Goal: Communication & Community: Answer question/provide support

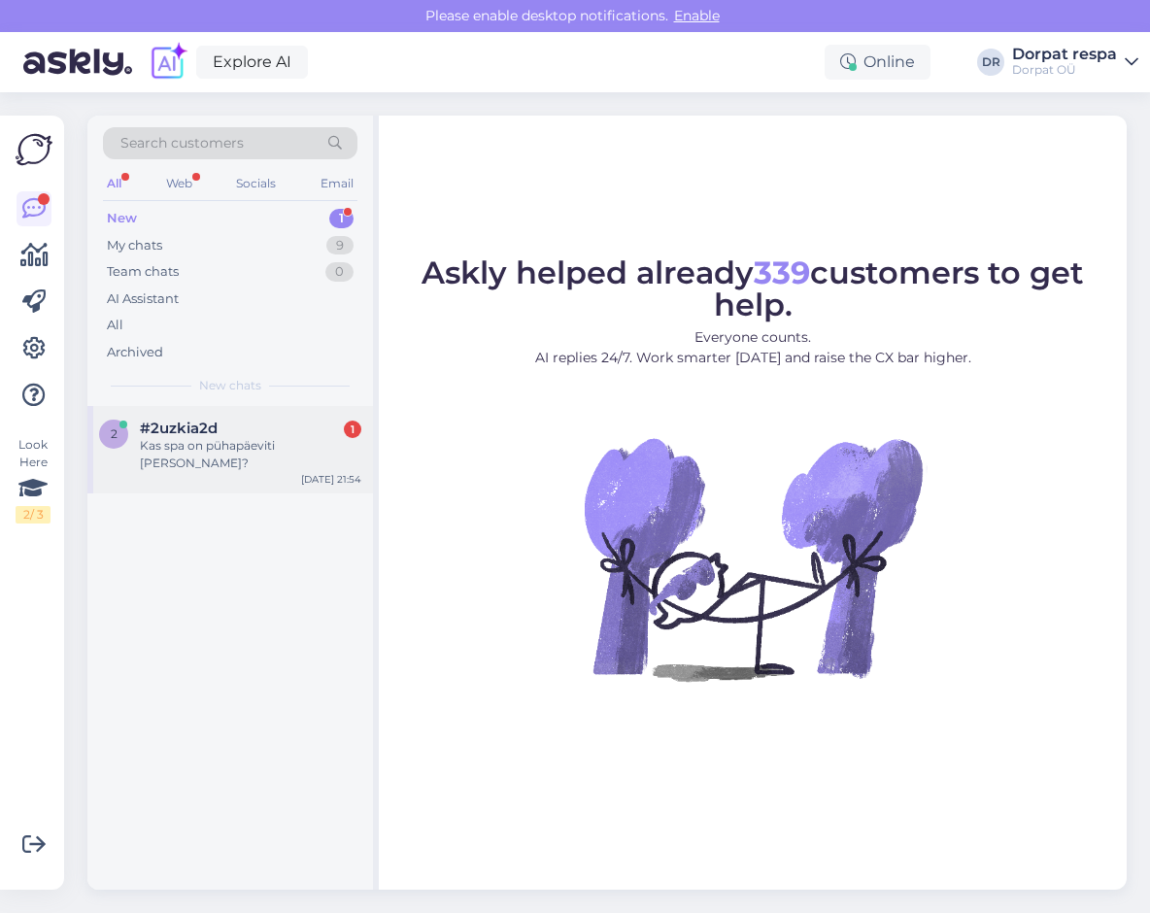
click at [216, 442] on div "Kas spa on pühapäeviti [PERSON_NAME]?" at bounding box center [250, 454] width 221 height 35
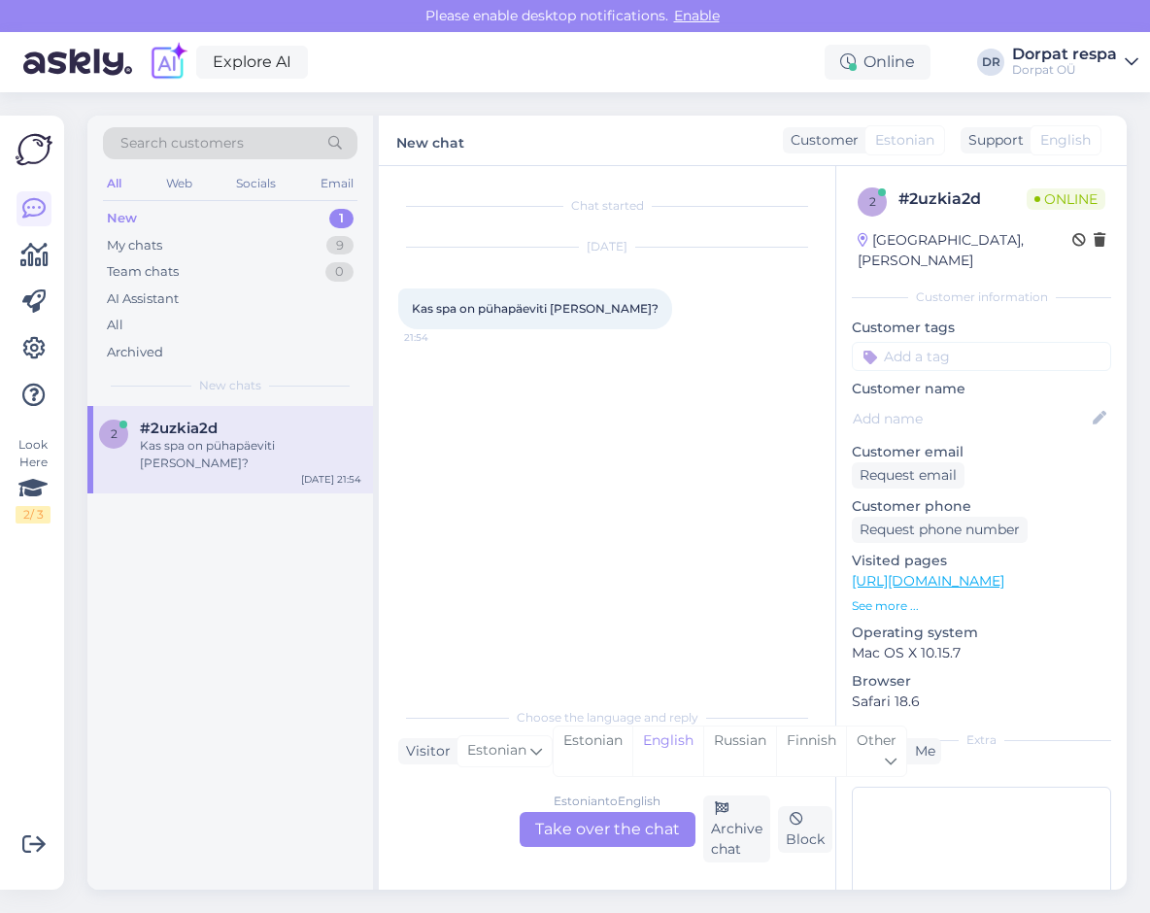
click at [558, 825] on div "Estonian to English Take over the chat" at bounding box center [608, 829] width 176 height 35
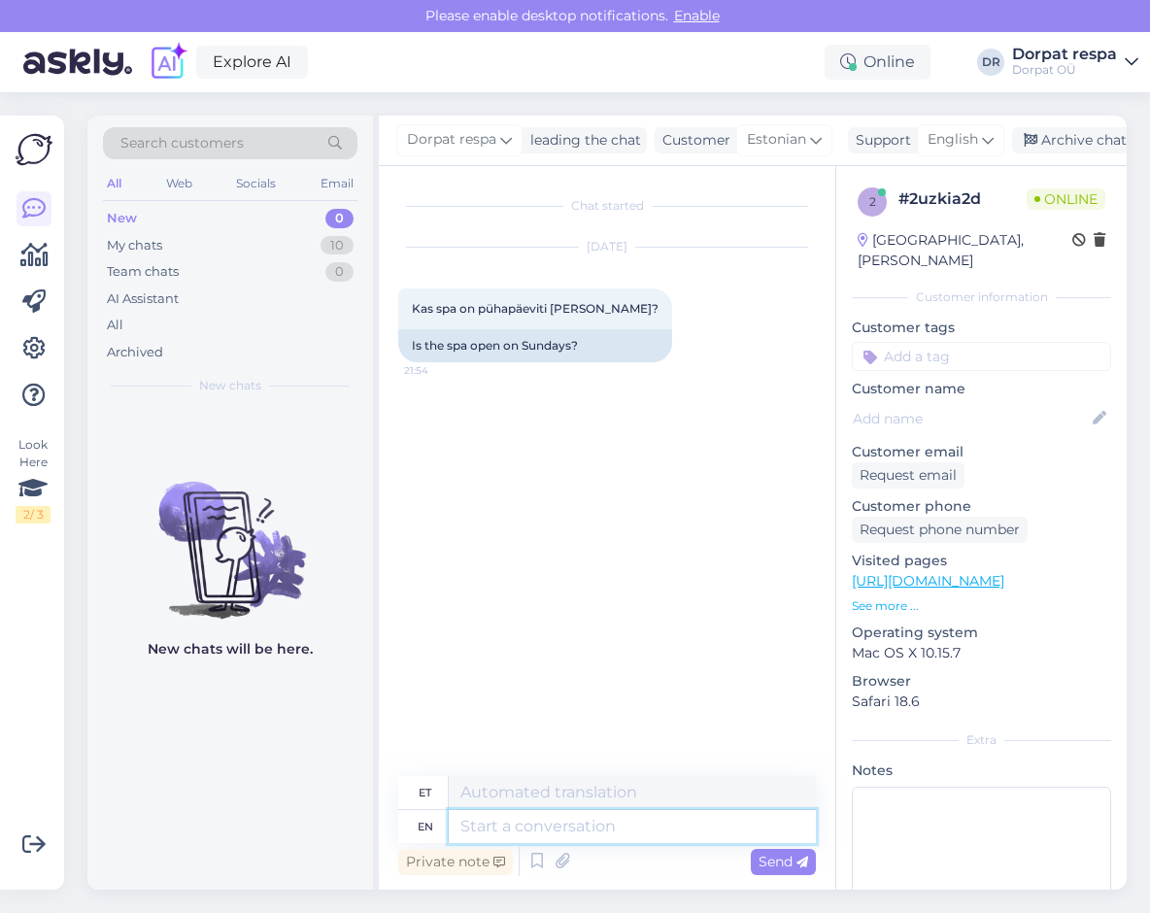
click at [519, 829] on textarea at bounding box center [632, 826] width 367 height 33
type textarea "Hello"
type textarea "Tere"
type textarea "Hello!"
type textarea "Tere!"
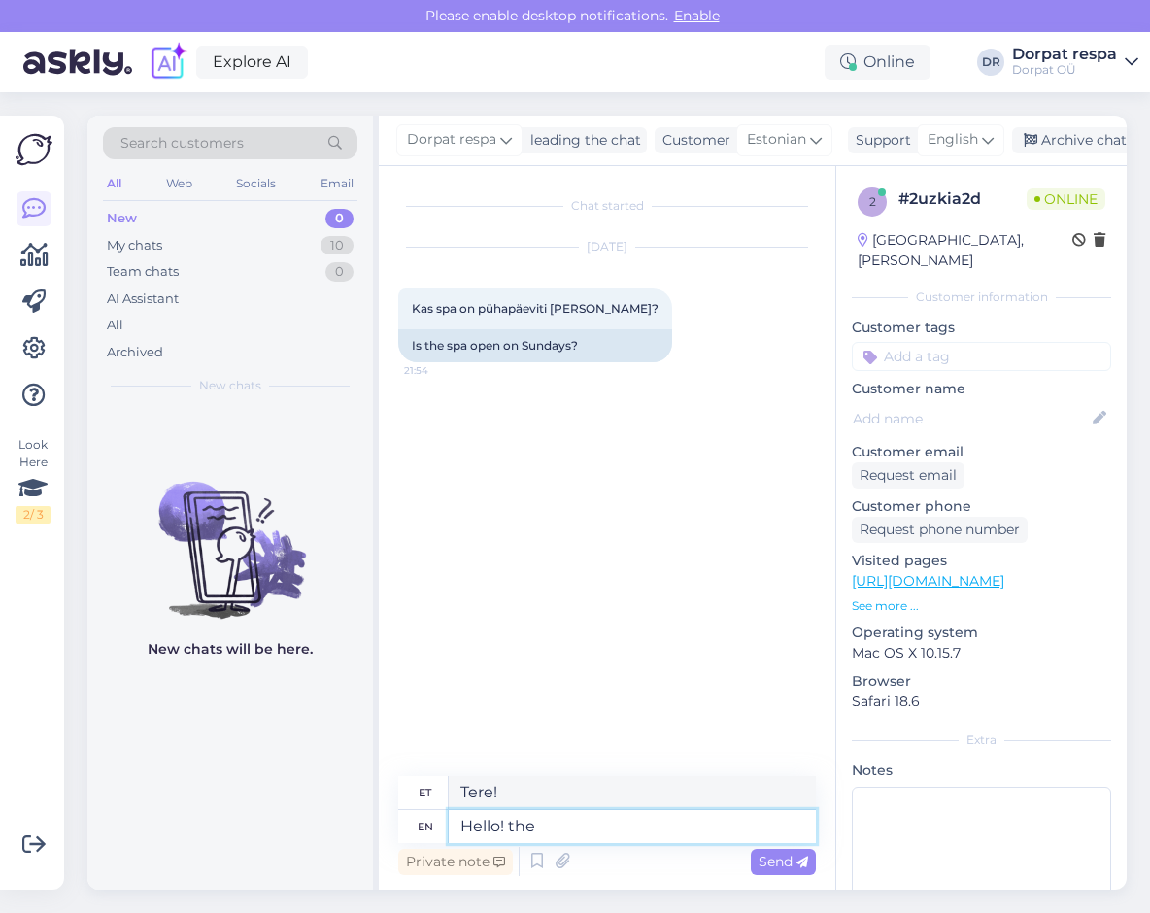
type textarea "Hello! the s"
type textarea "Tere! see"
type textarea "Hello! the spa"
type textarea "Tere! spaa"
type textarea "Hello! the spa is"
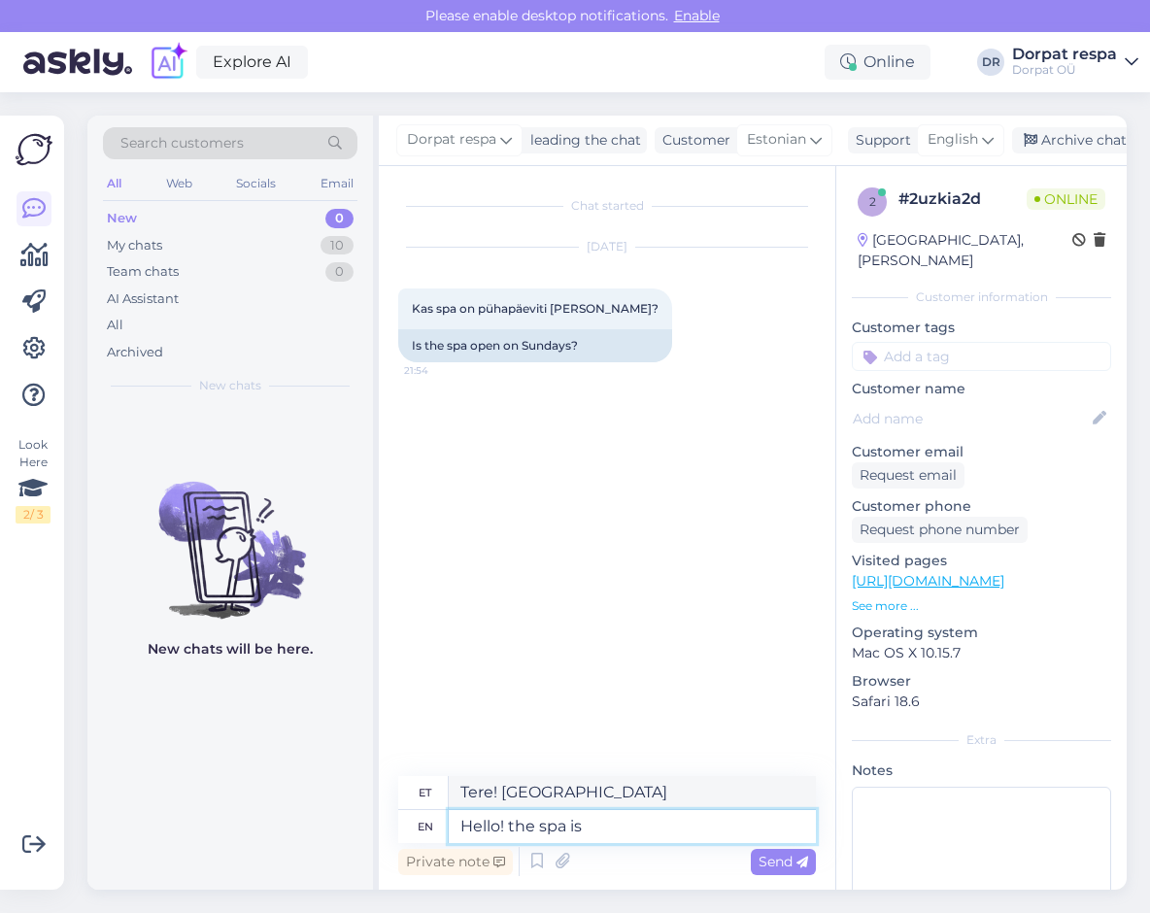
type textarea "Tere! Spaa on"
type textarea "Hello! the spa is closed"
type textarea "Tere! Spaa on suletud"
type textarea "Hello! the spa is closed on Sundays"
type textarea "Tere! Spaa on pühapäeviti suletud"
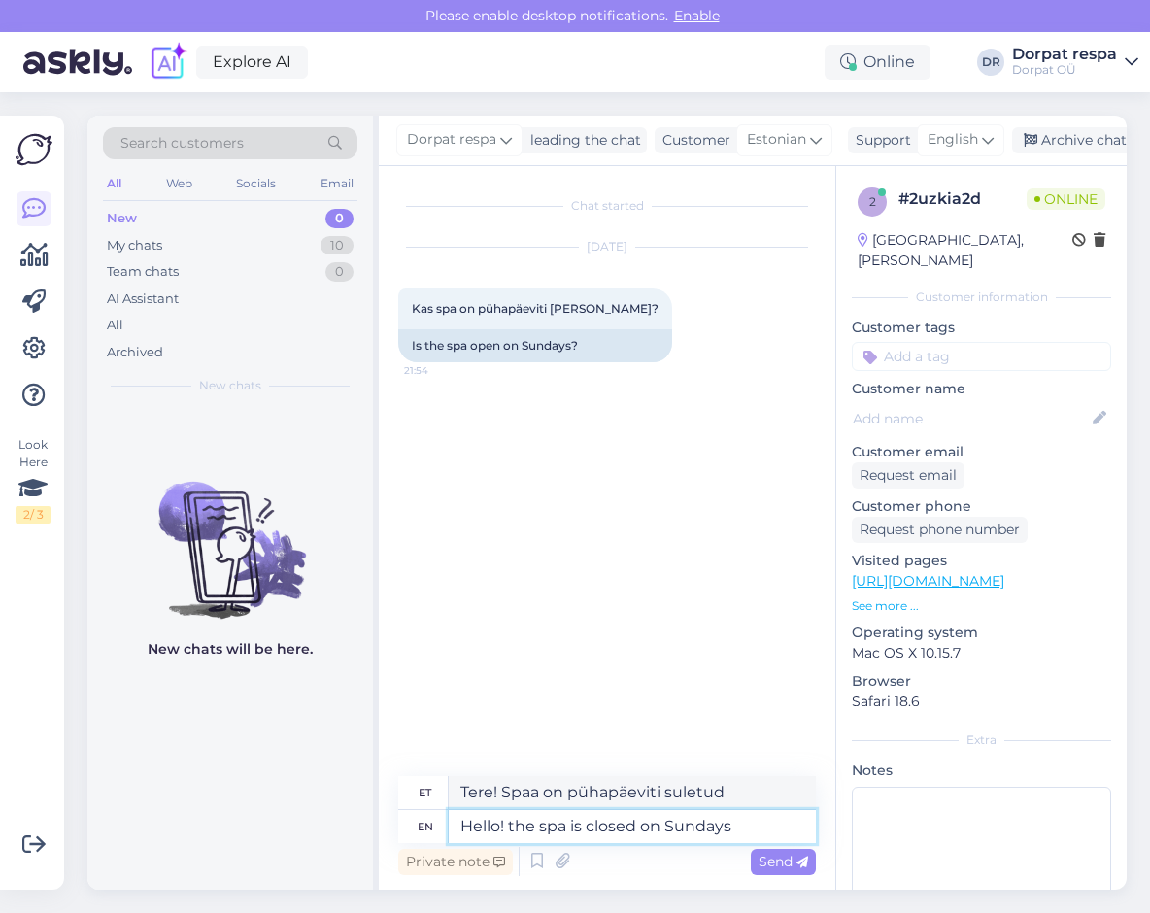
type textarea "Hello! the spa is closed on Sundays."
type textarea "Tere! Spaa on pühapäeviti suletud."
type textarea "Hello! the spa is closed on Sundays. Best W"
type textarea "Tere! Spaa on pühapäeviti suletud. Parim"
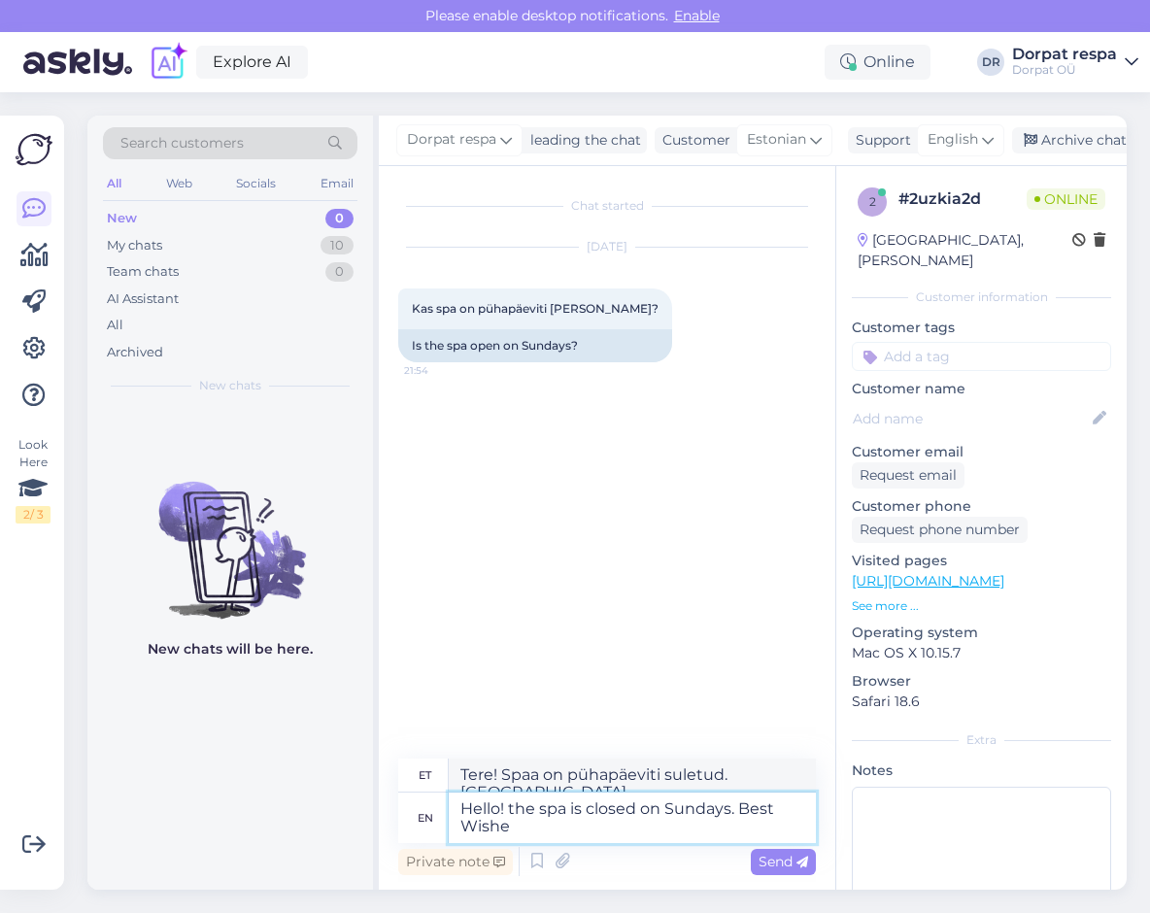
type textarea "Hello! the spa is closed on Sundays. Best Wishes"
type textarea "Tere! Spaa on pühapäeviti suletud. Parimate soovidega."
type textarea "Hello! the spa is closed on Sundays. Best Wishes,"
type textarea "Tere! Spaa on pühapäeviti suletud. Parimate soovidega,"
type textarea "Hello! the spa is closed on Sundays. Best Wishes, Hotel"
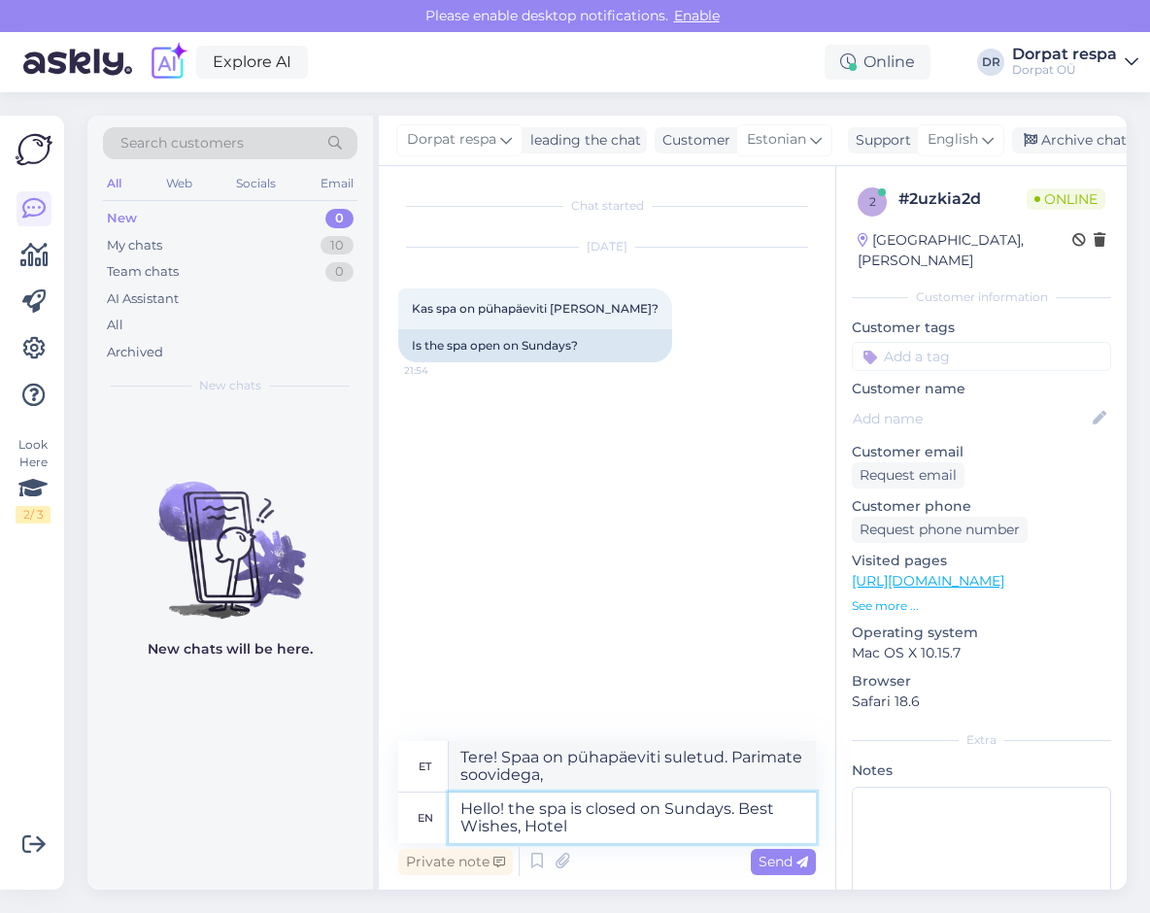
type textarea "Tere! Spaa on pühapäeviti suletud. Parimate soovidega, hotell"
type textarea "Hello! the spa is closed on Sundays. Best Wishes, [GEOGRAPHIC_DATA]"
type textarea "Tere! Spaa on pühapäeviti suletud. Parimate soovidega, [GEOGRAPHIC_DATA]"
type textarea "Hello! the spa is closed on Sundays. Best Wishes, [GEOGRAPHIC_DATA]"
click at [770, 860] on span "Send" at bounding box center [784, 861] width 50 height 17
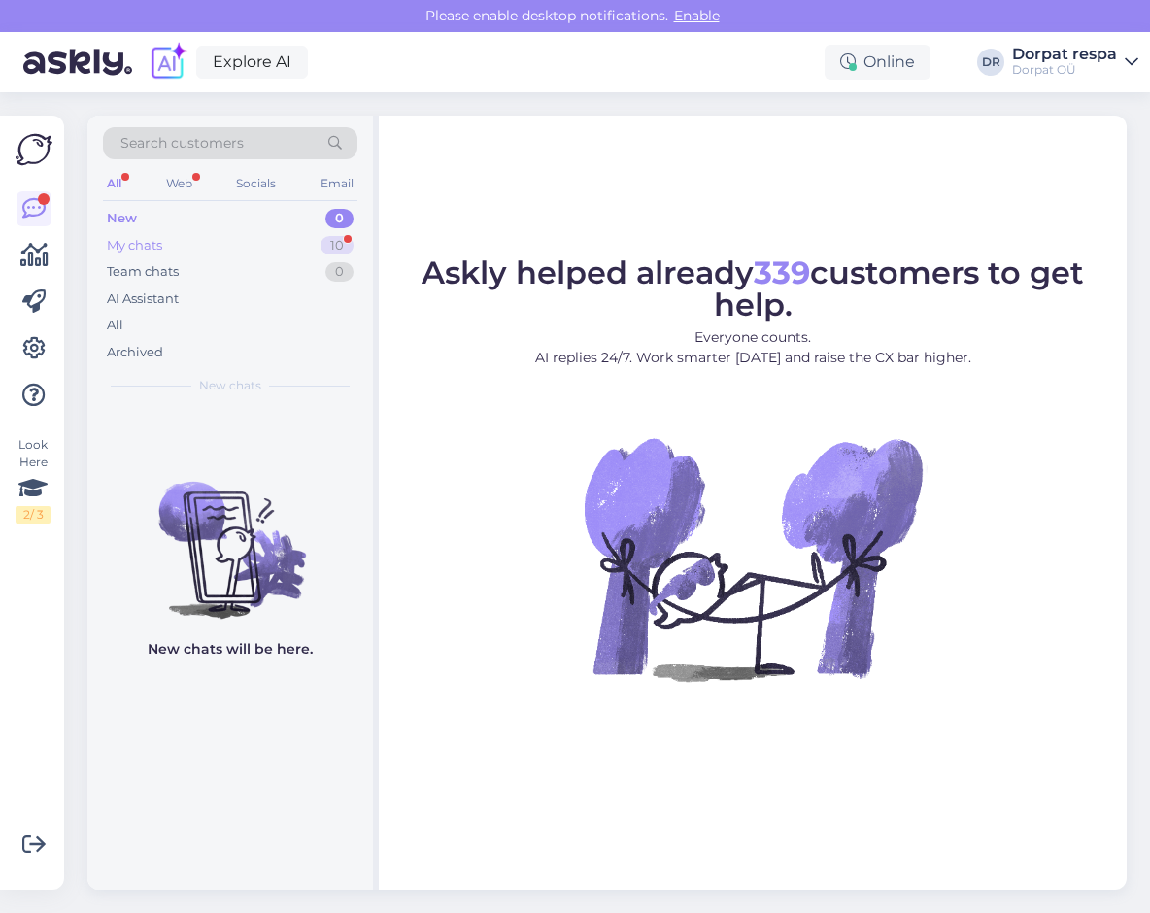
click at [202, 239] on div "My chats 10" at bounding box center [230, 245] width 254 height 27
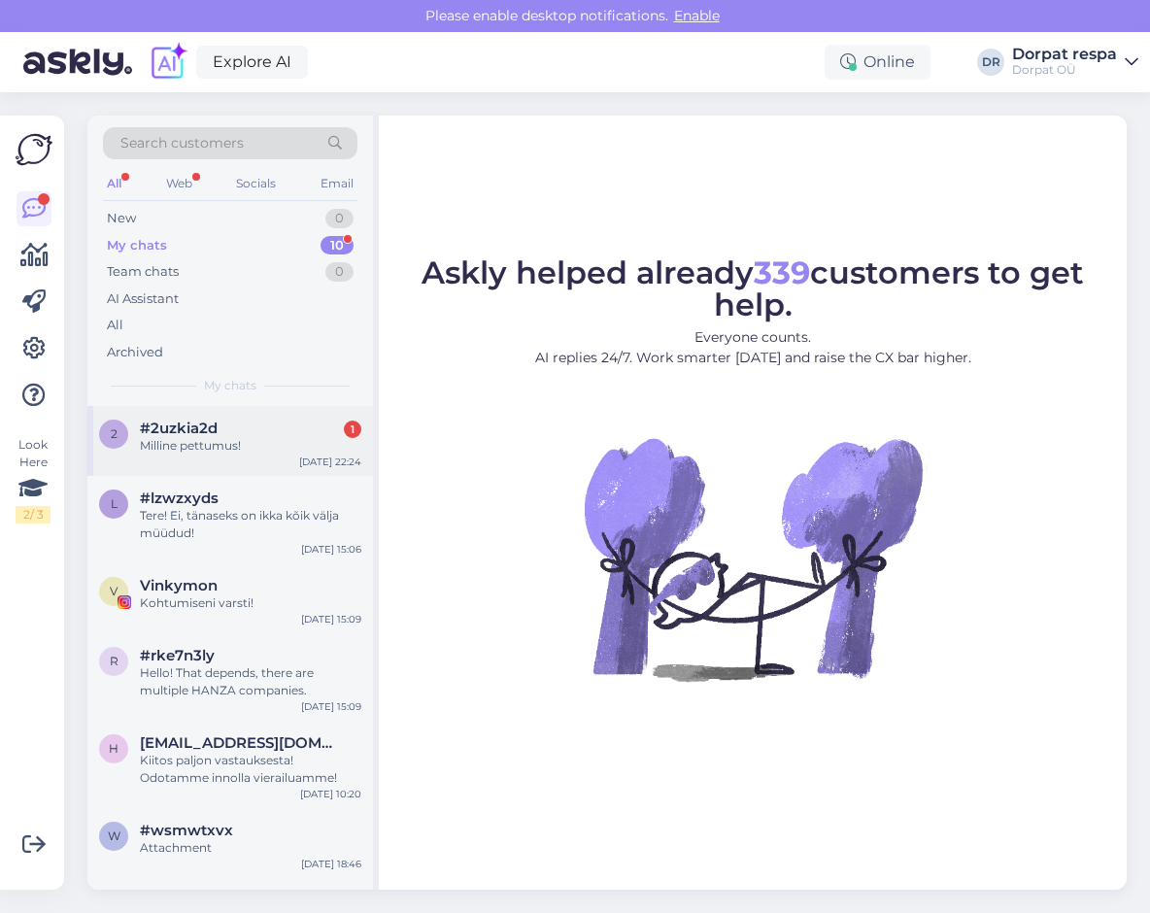
click at [231, 453] on div "Milline pettumus!" at bounding box center [250, 445] width 221 height 17
